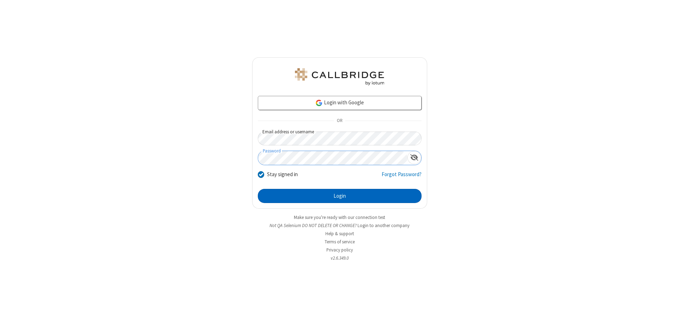
click at [340, 196] on button "Login" at bounding box center [340, 196] width 164 height 14
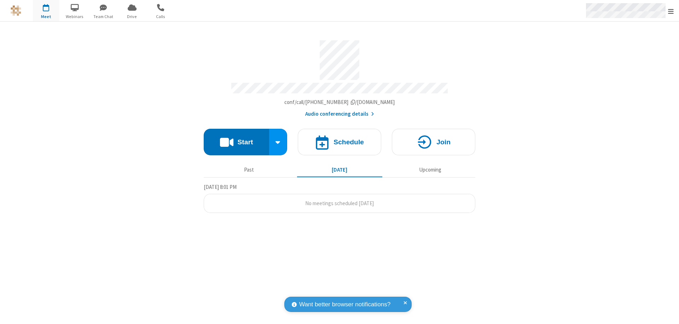
click at [671, 11] on span "Open menu" at bounding box center [671, 11] width 6 height 7
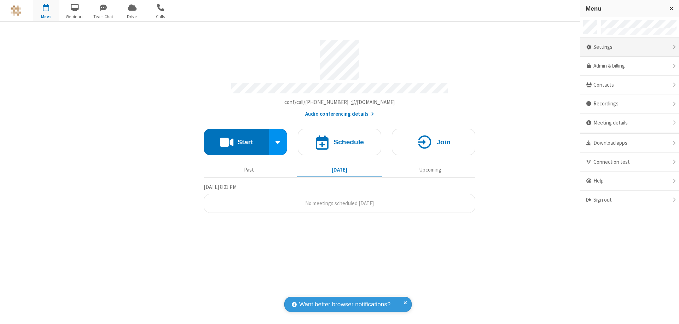
click at [630, 47] on div "Settings" at bounding box center [629, 47] width 99 height 19
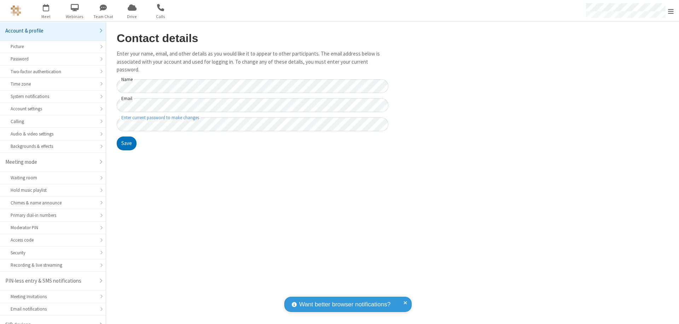
scroll to position [10, 0]
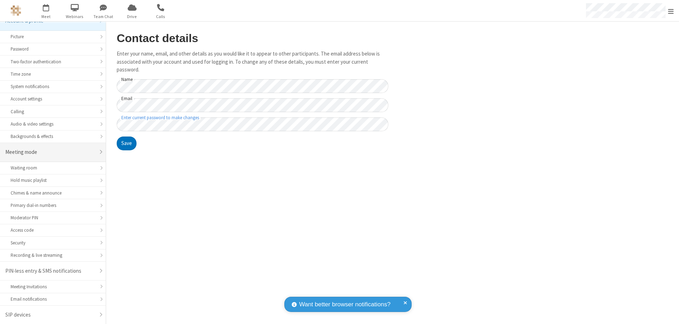
click at [50, 152] on div "Meeting mode" at bounding box center [50, 152] width 90 height 8
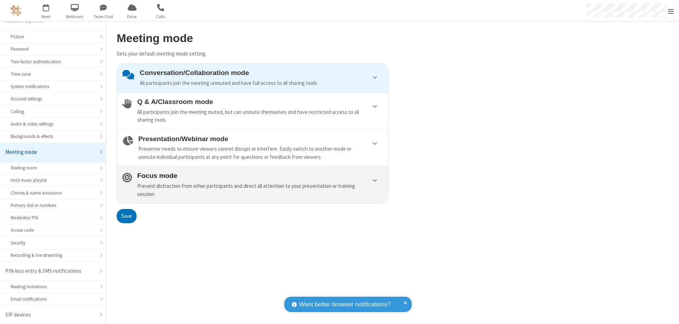
click at [253, 185] on div "Prevent distraction from other participants and direct all attention to your pr…" at bounding box center [259, 190] width 245 height 16
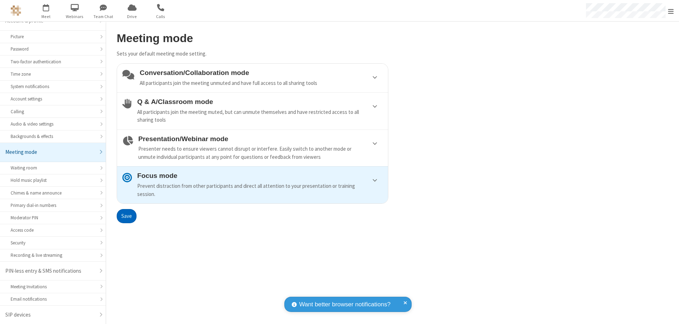
click at [126, 216] on button "Save" at bounding box center [127, 216] width 20 height 14
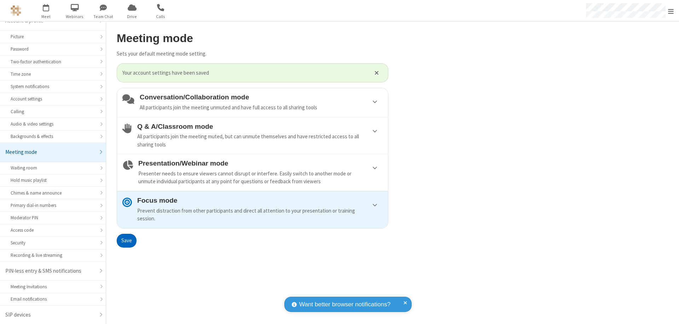
click at [671, 11] on span "Open menu" at bounding box center [671, 11] width 6 height 7
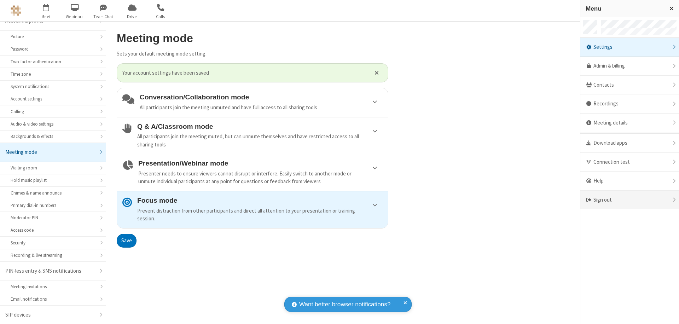
click at [630, 200] on div "Sign out" at bounding box center [629, 200] width 99 height 19
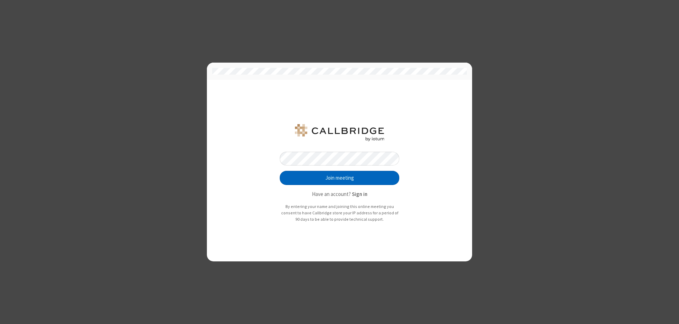
click at [340, 178] on button "Join meeting" at bounding box center [340, 178] width 120 height 14
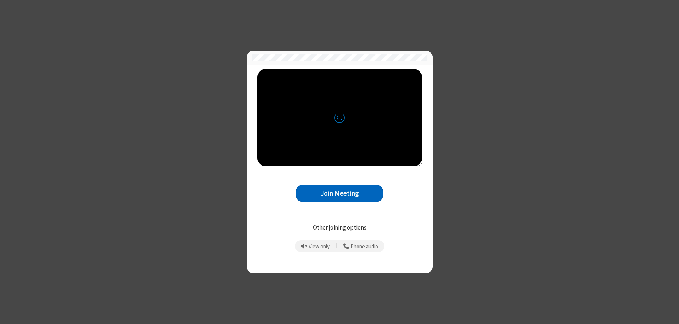
click at [340, 193] on button "Join Meeting" at bounding box center [339, 193] width 87 height 17
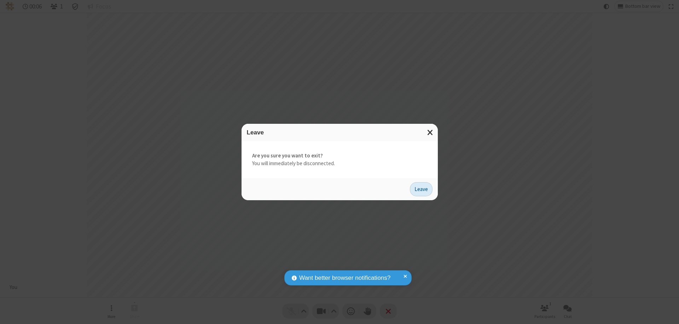
click at [421, 189] on button "Leave" at bounding box center [421, 189] width 23 height 14
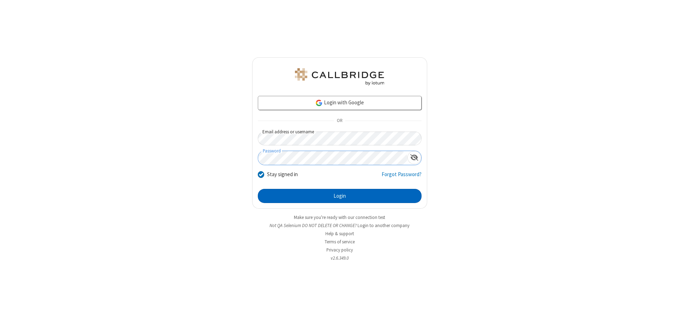
click at [340, 196] on button "Login" at bounding box center [340, 196] width 164 height 14
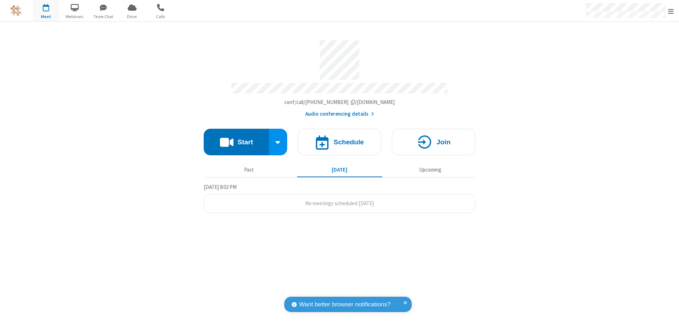
click at [671, 11] on span "Open menu" at bounding box center [671, 11] width 6 height 7
click at [630, 47] on div "Settings" at bounding box center [629, 47] width 99 height 19
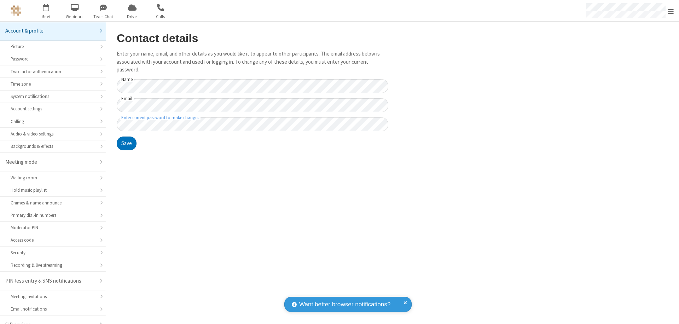
scroll to position [10, 0]
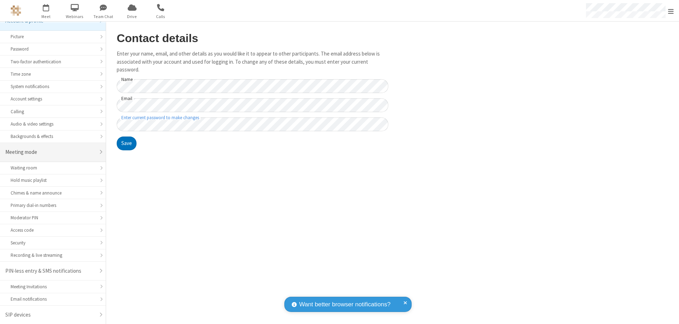
click at [50, 152] on div "Meeting mode" at bounding box center [50, 152] width 90 height 8
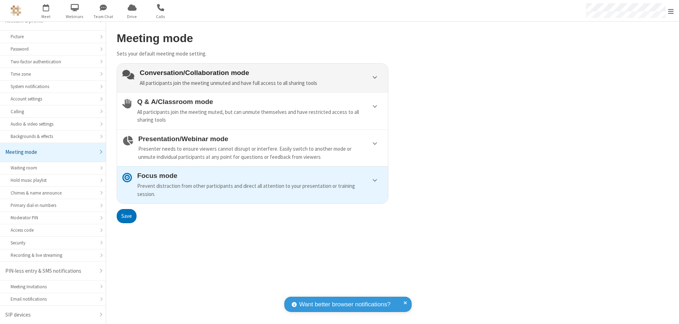
click at [253, 78] on div "Conversation/Collaboration mode All participants join the meeting unmuted and h…" at bounding box center [261, 78] width 243 height 18
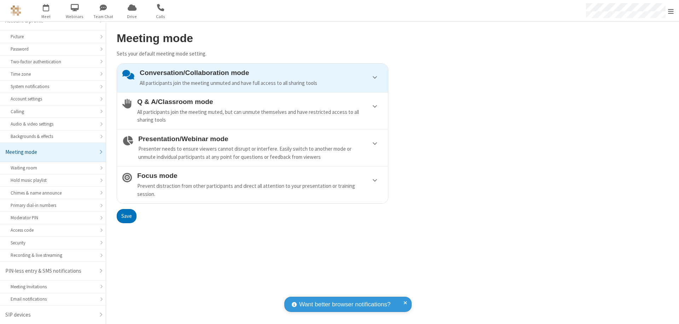
click at [126, 216] on button "Save" at bounding box center [127, 216] width 20 height 14
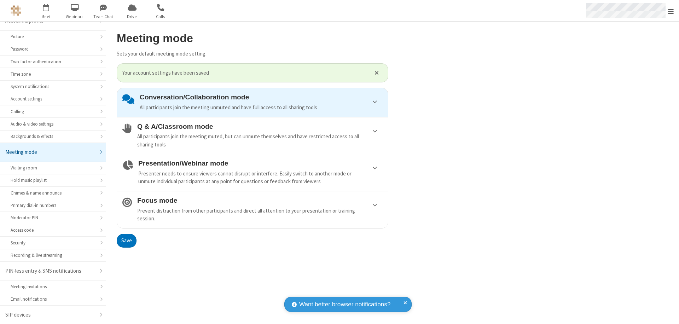
click at [671, 11] on span "Open menu" at bounding box center [671, 11] width 6 height 7
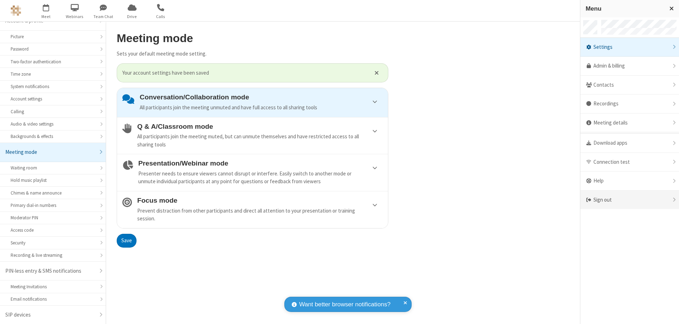
click at [630, 200] on div "Sign out" at bounding box center [629, 200] width 99 height 19
